Goal: Task Accomplishment & Management: Use online tool/utility

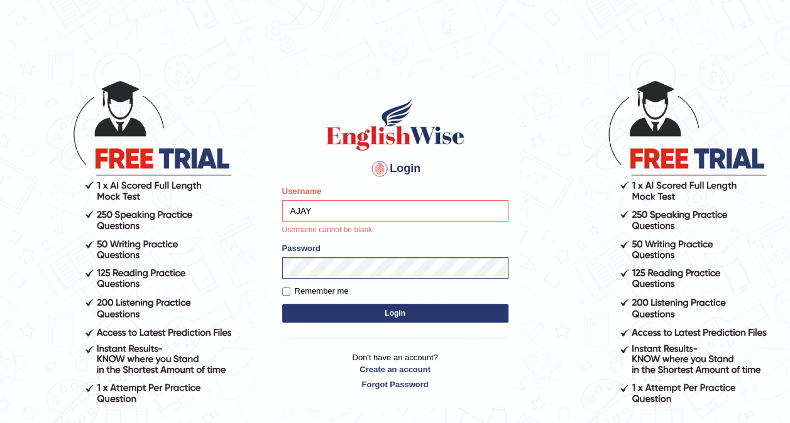
type input "AJAYBAHADUR"
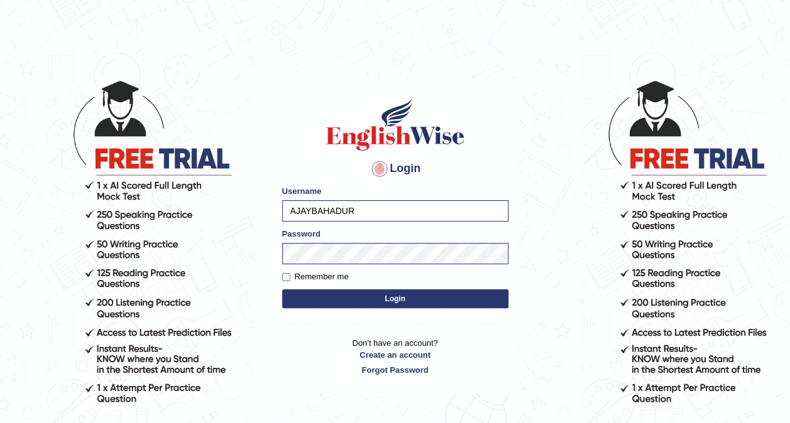
click at [394, 299] on button "Login" at bounding box center [395, 299] width 226 height 19
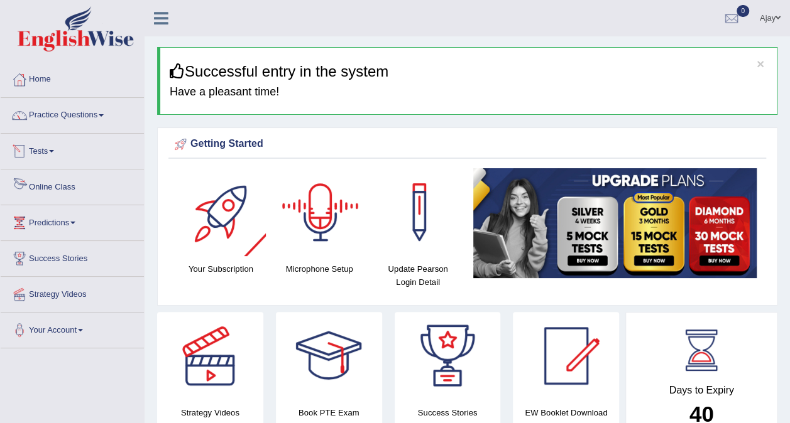
click at [66, 186] on link "Online Class" at bounding box center [72, 185] width 143 height 31
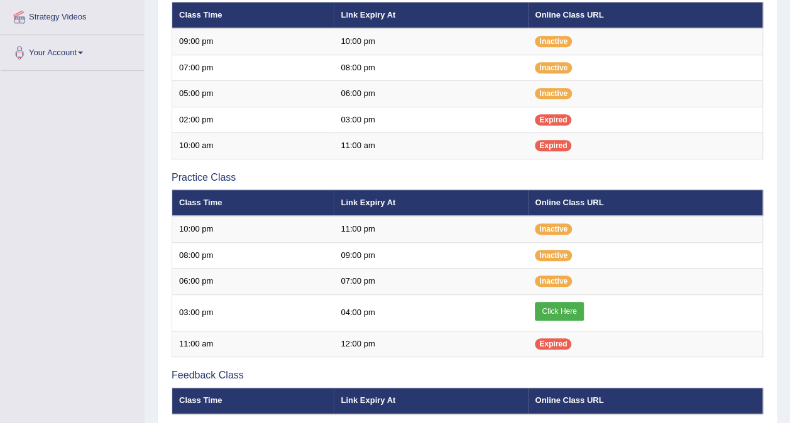
scroll to position [283, 0]
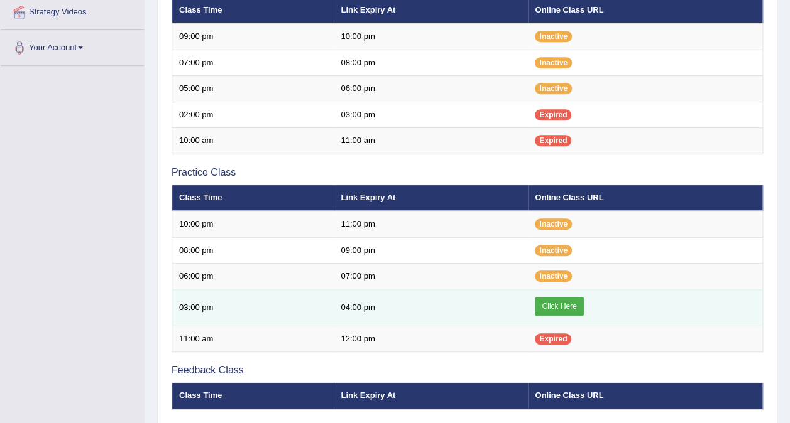
click at [562, 299] on link "Click Here" at bounding box center [559, 306] width 48 height 19
